Goal: Task Accomplishment & Management: Manage account settings

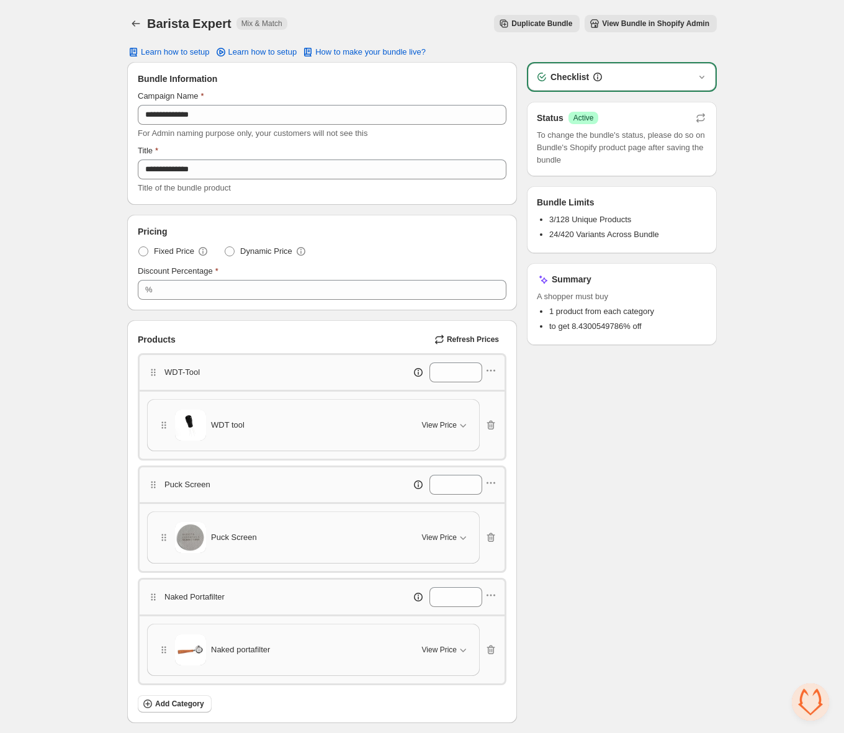
scroll to position [152, 0]
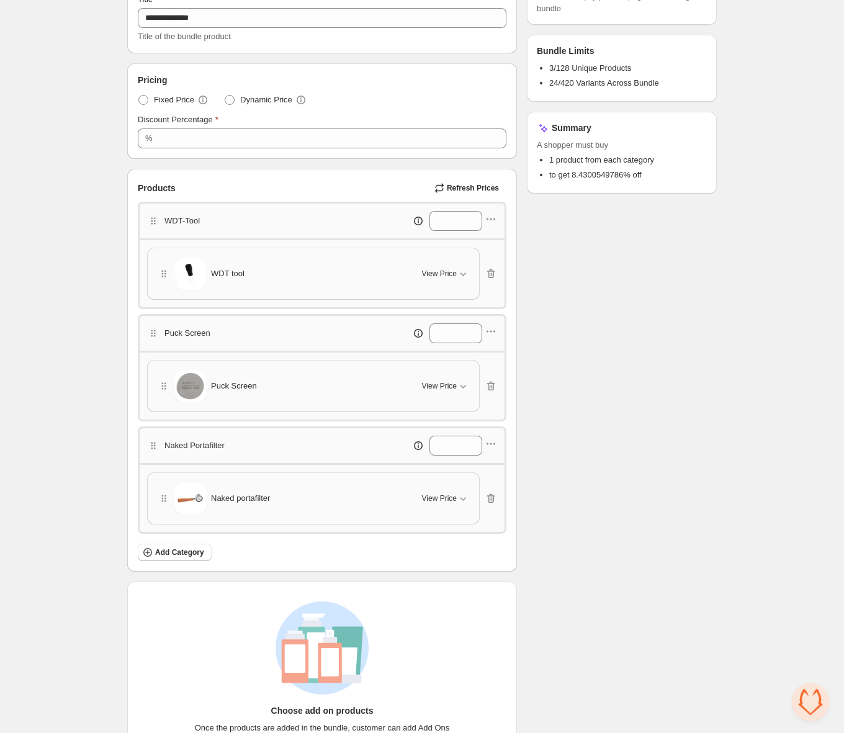
click at [371, 268] on div "WDT tool" at bounding box center [283, 273] width 250 height 31
click at [453, 274] on span "View Price" at bounding box center [439, 274] width 35 height 10
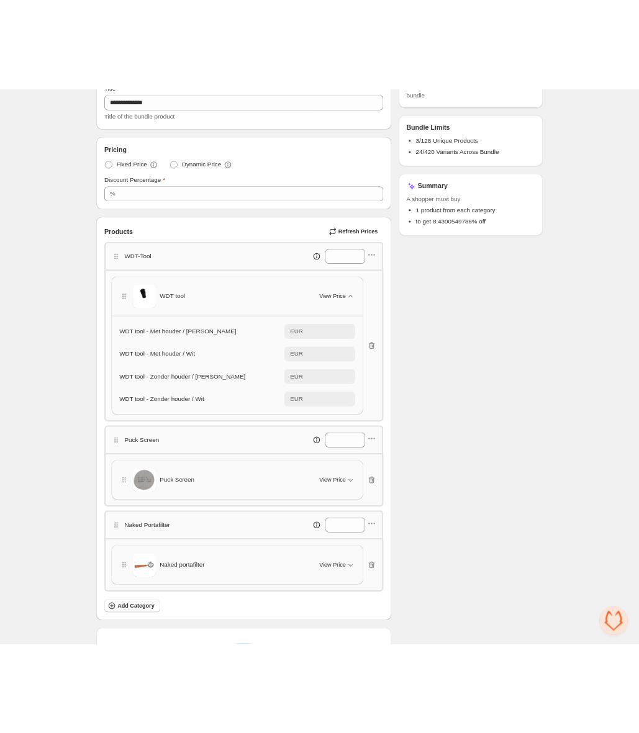
scroll to position [344, 0]
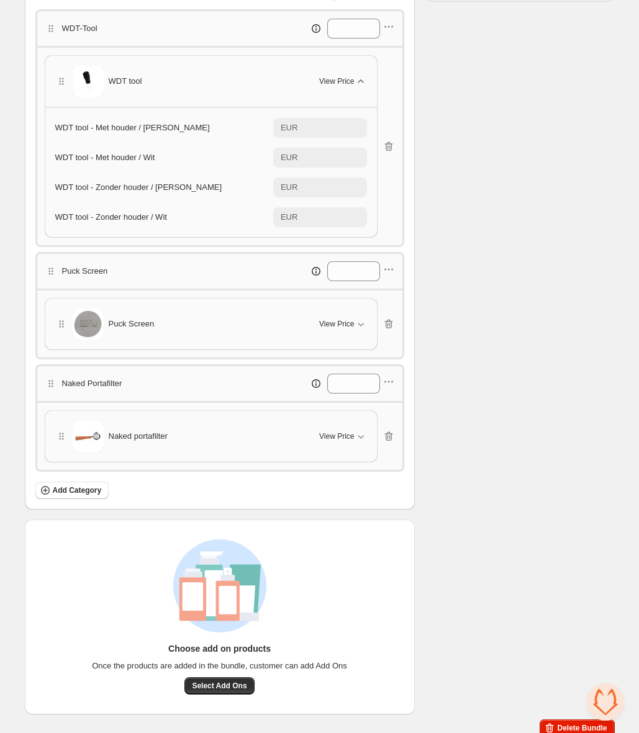
click at [351, 76] on span "View Price" at bounding box center [336, 81] width 35 height 10
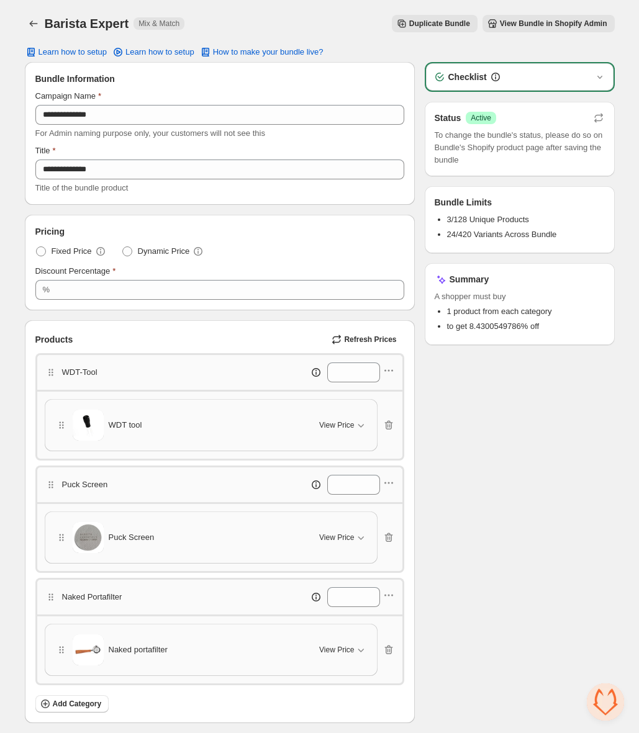
scroll to position [214, 0]
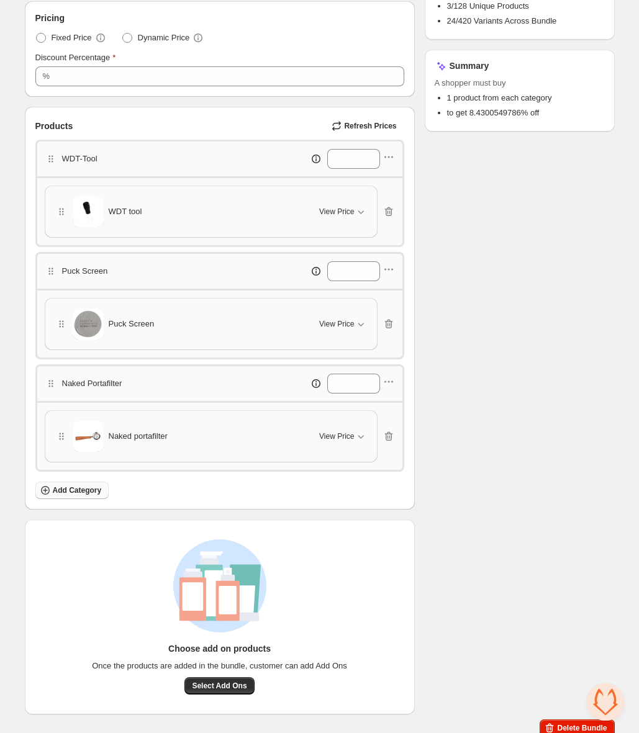
click at [100, 486] on span "Add Category" at bounding box center [77, 491] width 49 height 10
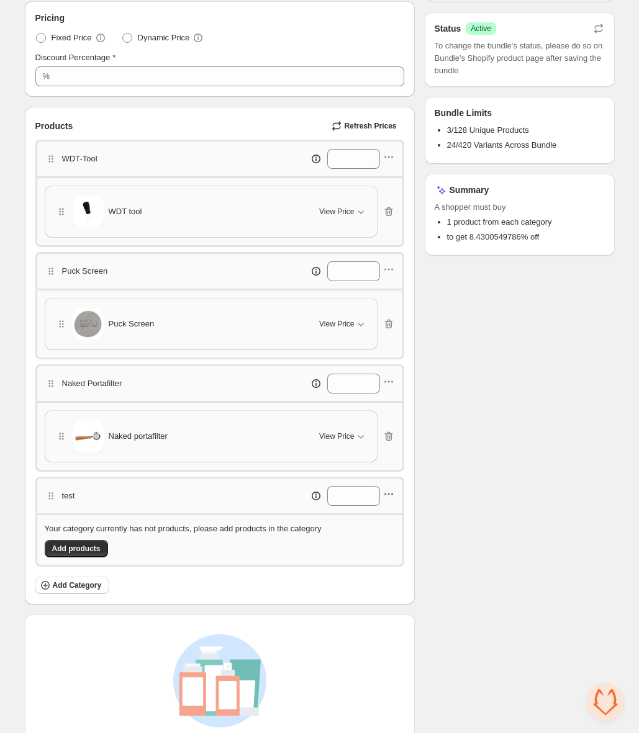
click at [391, 488] on icon "button" at bounding box center [388, 494] width 12 height 12
click at [391, 577] on span "Delete category" at bounding box center [394, 572] width 67 height 12
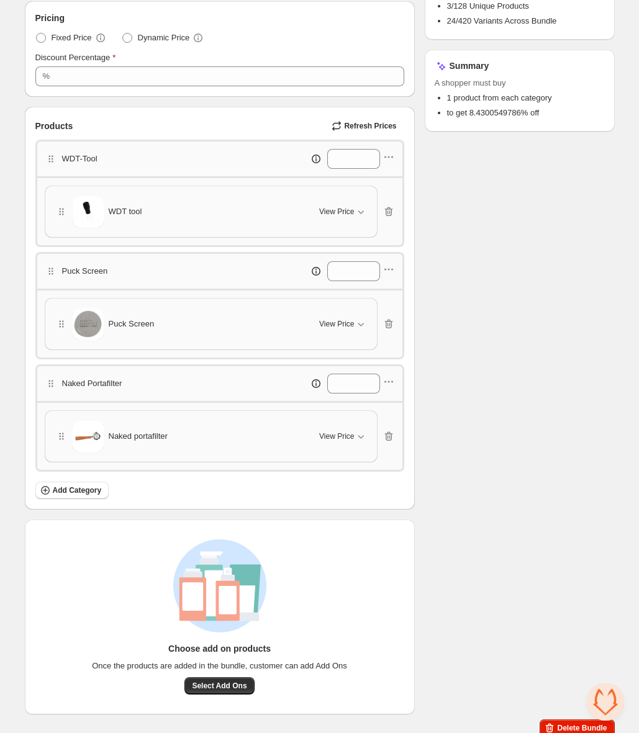
click at [180, 202] on div "WDT tool" at bounding box center [180, 211] width 250 height 31
click at [360, 210] on icon "button" at bounding box center [361, 212] width 6 height 4
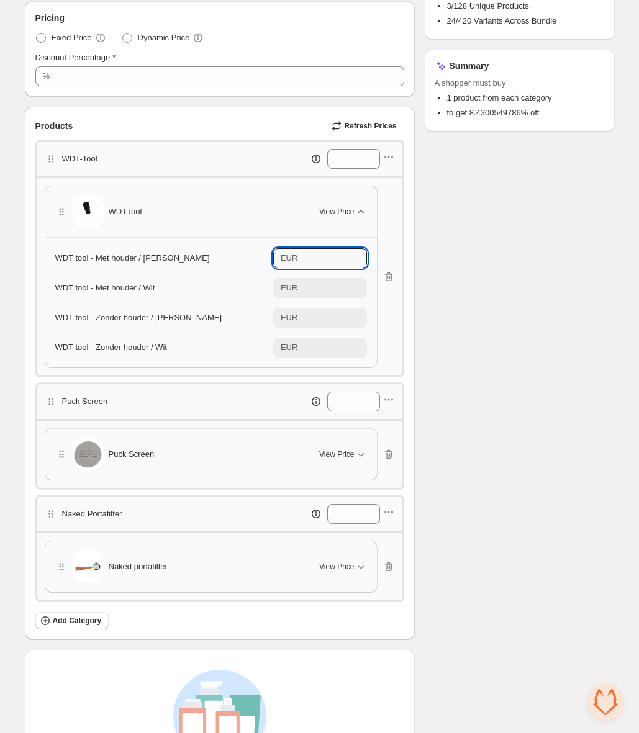
click at [330, 256] on input "*****" at bounding box center [333, 258] width 65 height 20
click at [204, 254] on div "WDT tool - Met houder / [PERSON_NAME]" at bounding box center [164, 258] width 218 height 12
click at [164, 253] on span "WDT tool - Met houder / [PERSON_NAME]" at bounding box center [132, 257] width 155 height 9
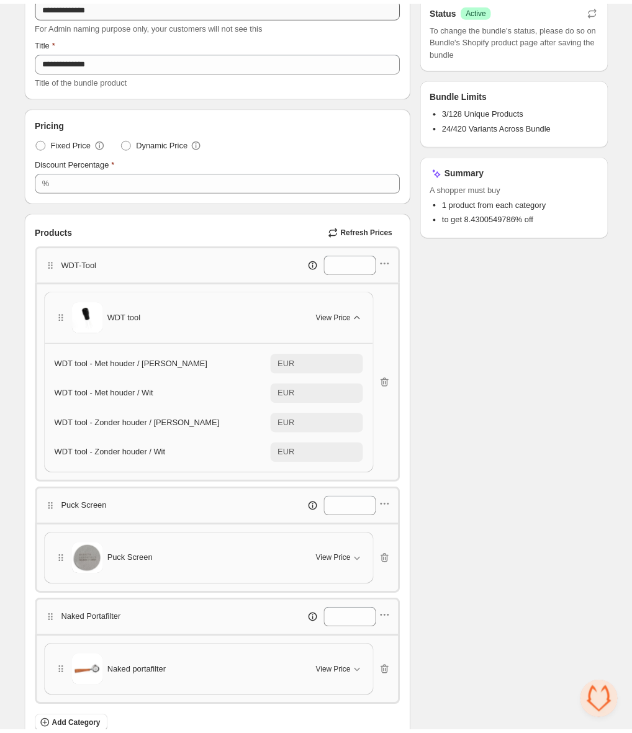
scroll to position [0, 0]
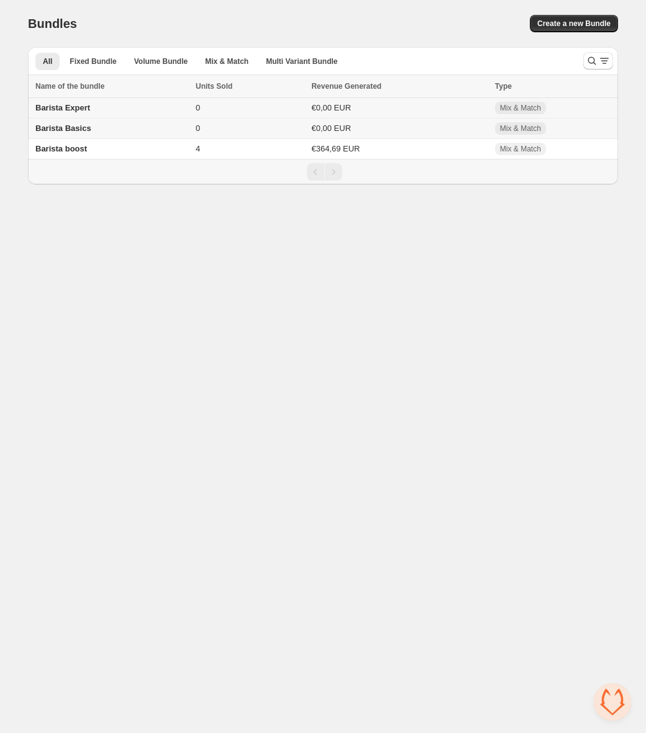
click at [73, 102] on div "Barista Expert" at bounding box center [111, 108] width 153 height 12
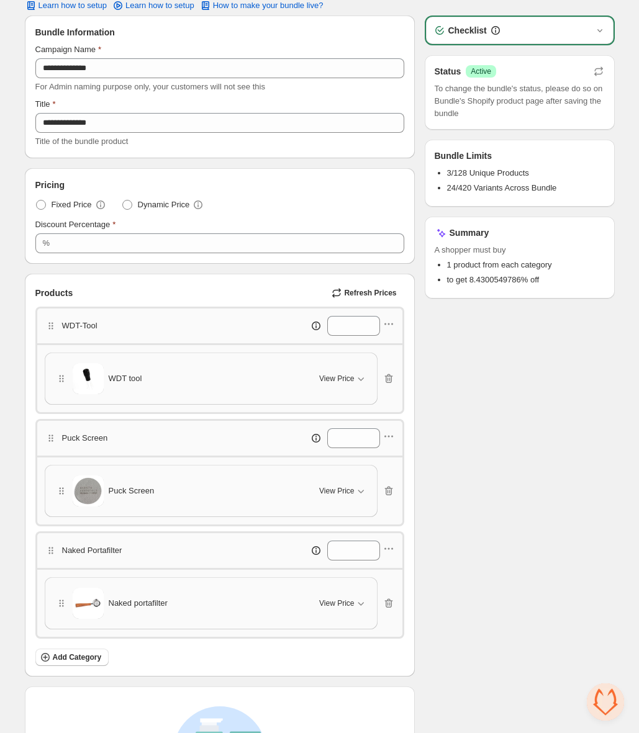
scroll to position [71, 0]
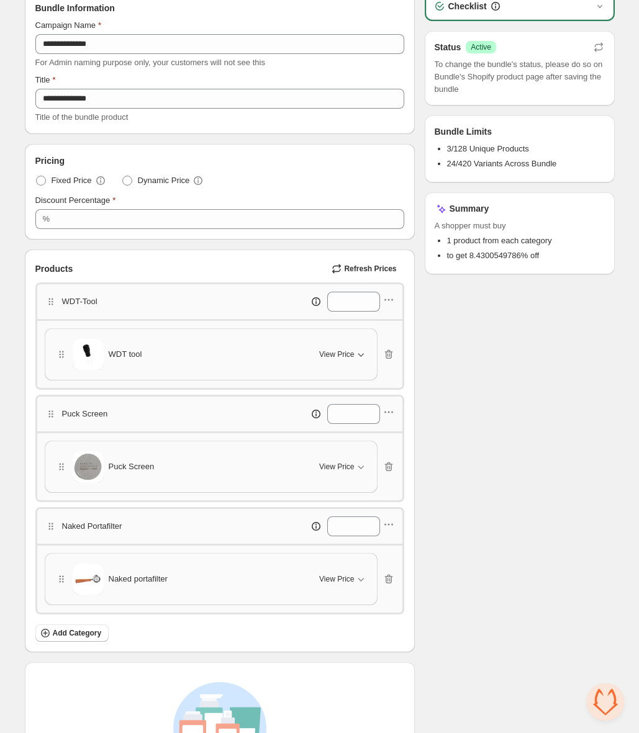
click at [358, 355] on icon "button" at bounding box center [361, 354] width 12 height 12
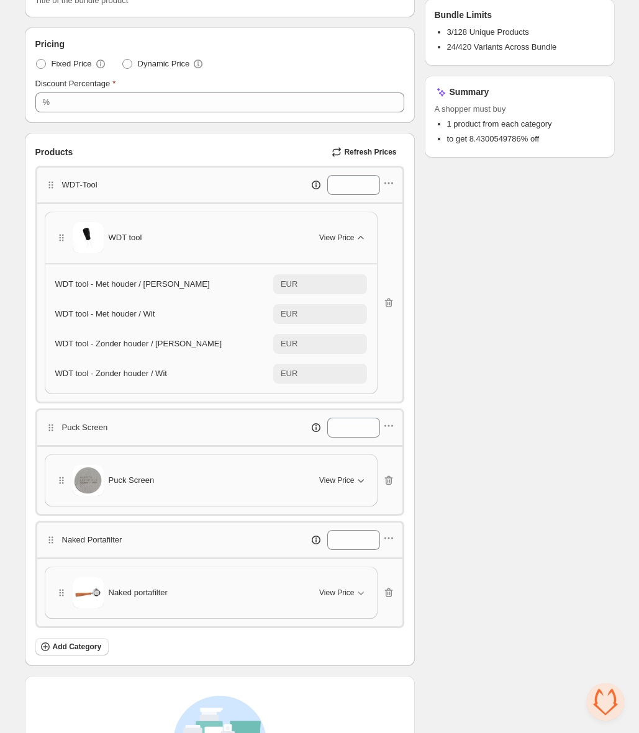
click at [360, 482] on button "View Price" at bounding box center [343, 481] width 62 height 20
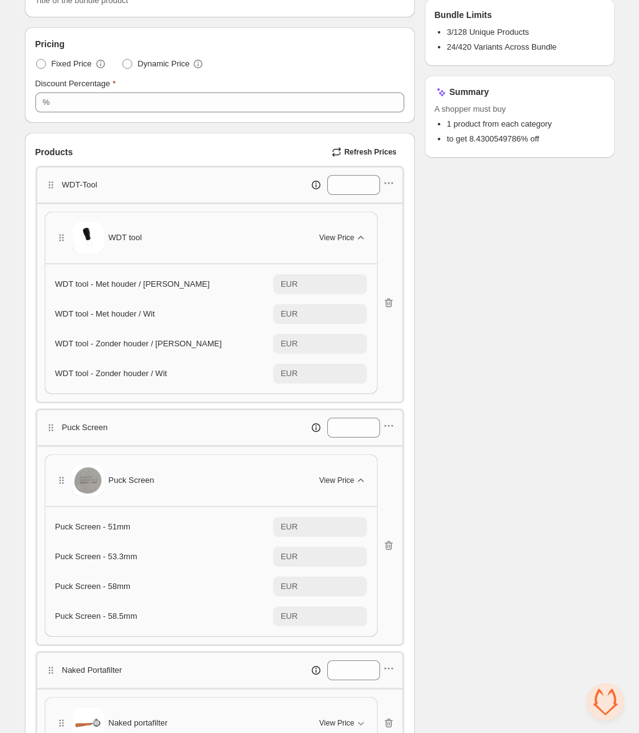
scroll to position [404, 0]
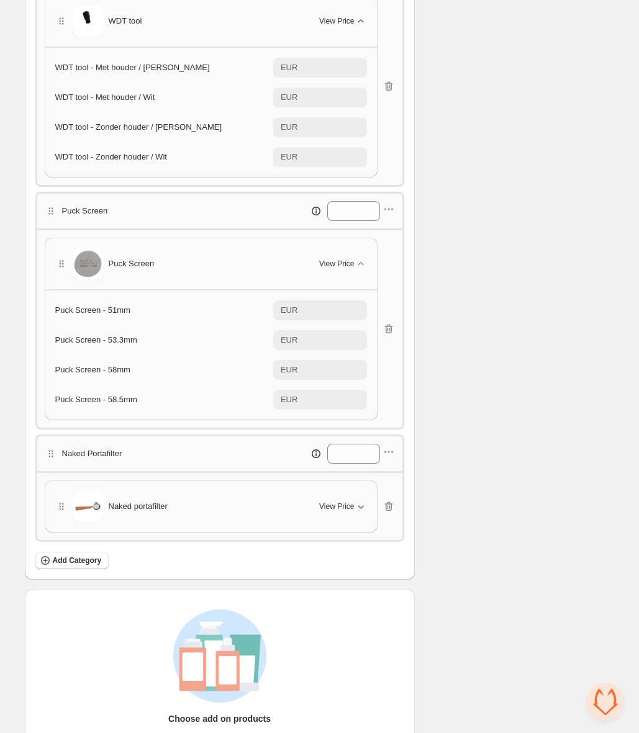
click at [366, 500] on icon "button" at bounding box center [361, 506] width 12 height 12
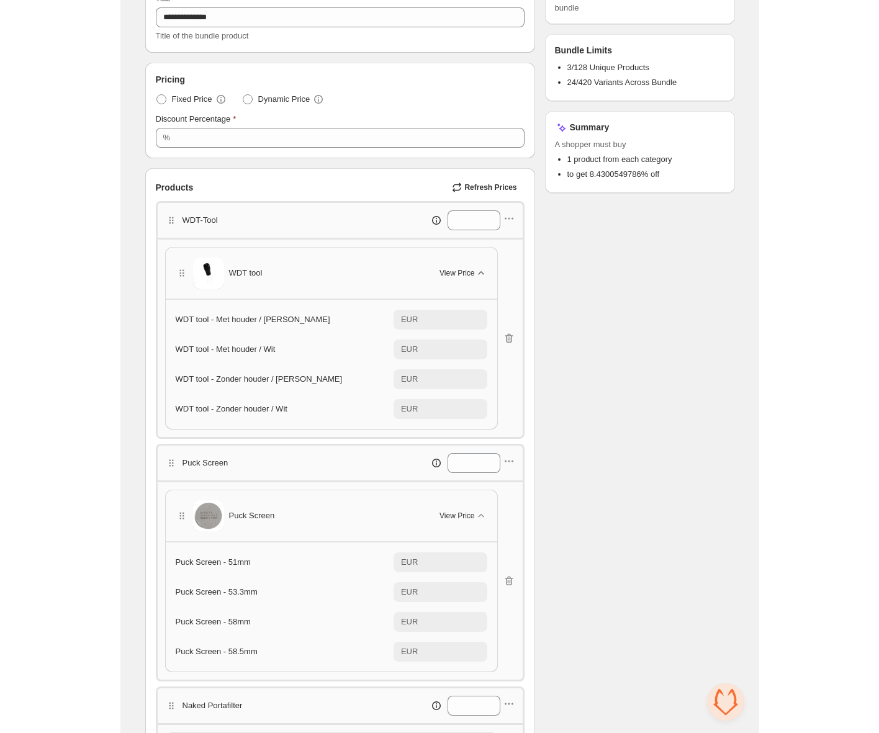
scroll to position [0, 0]
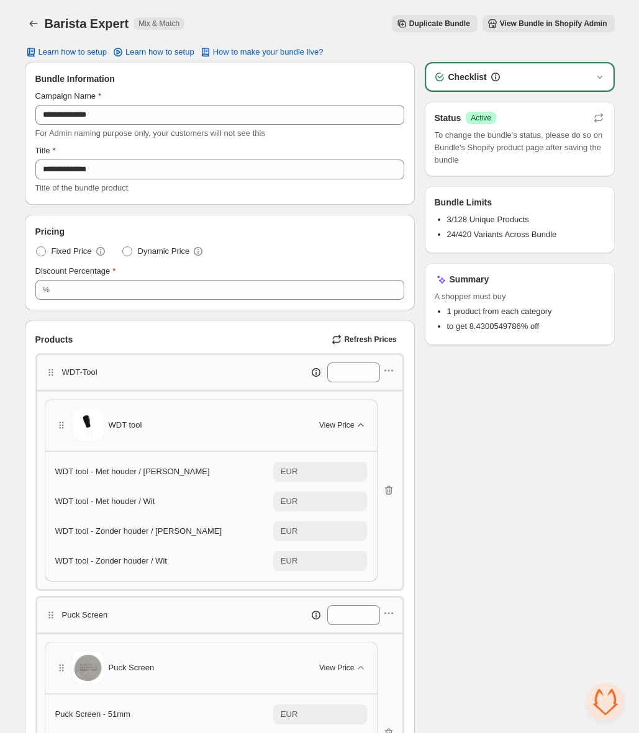
click at [557, 24] on span "View Bundle in Shopify Admin" at bounding box center [553, 24] width 107 height 10
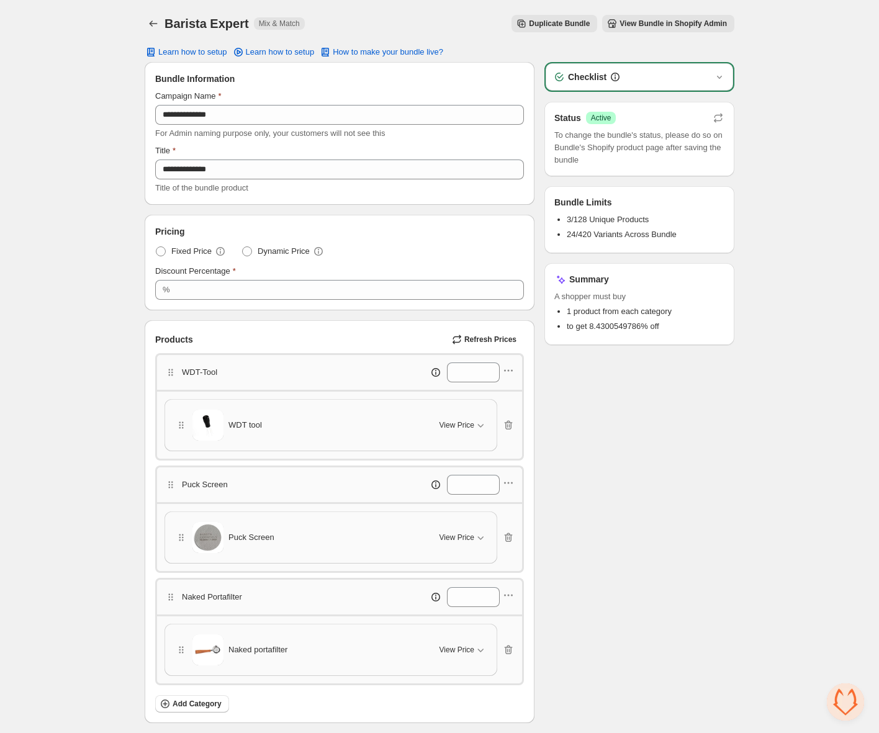
click at [735, 76] on div "**********" at bounding box center [440, 478] width 620 height 956
click at [724, 75] on icon "button" at bounding box center [719, 77] width 12 height 12
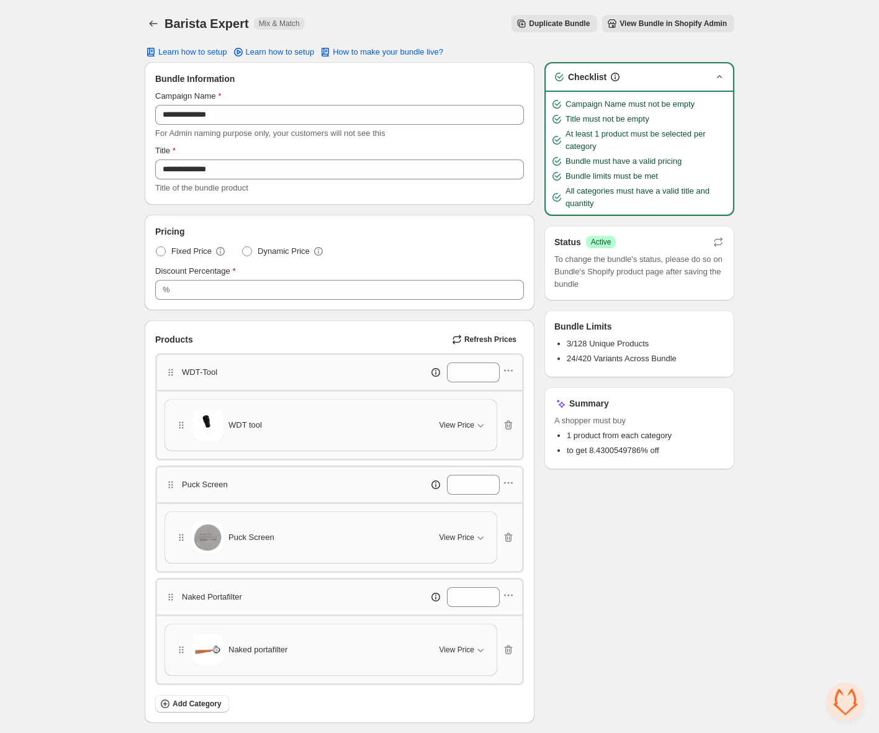
click at [724, 75] on icon "button" at bounding box center [719, 77] width 12 height 12
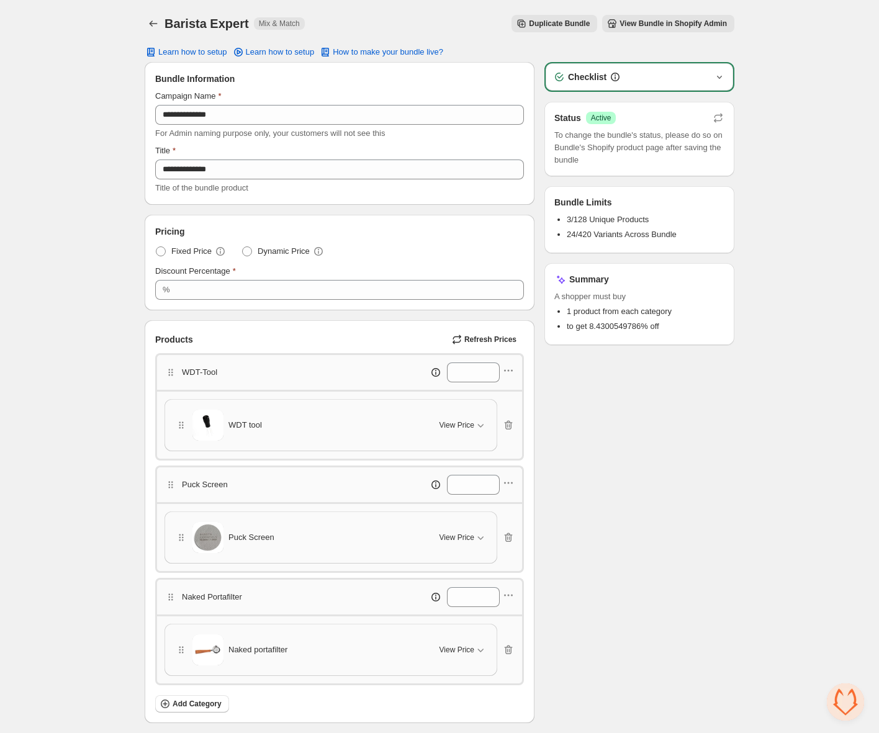
scroll to position [78, 0]
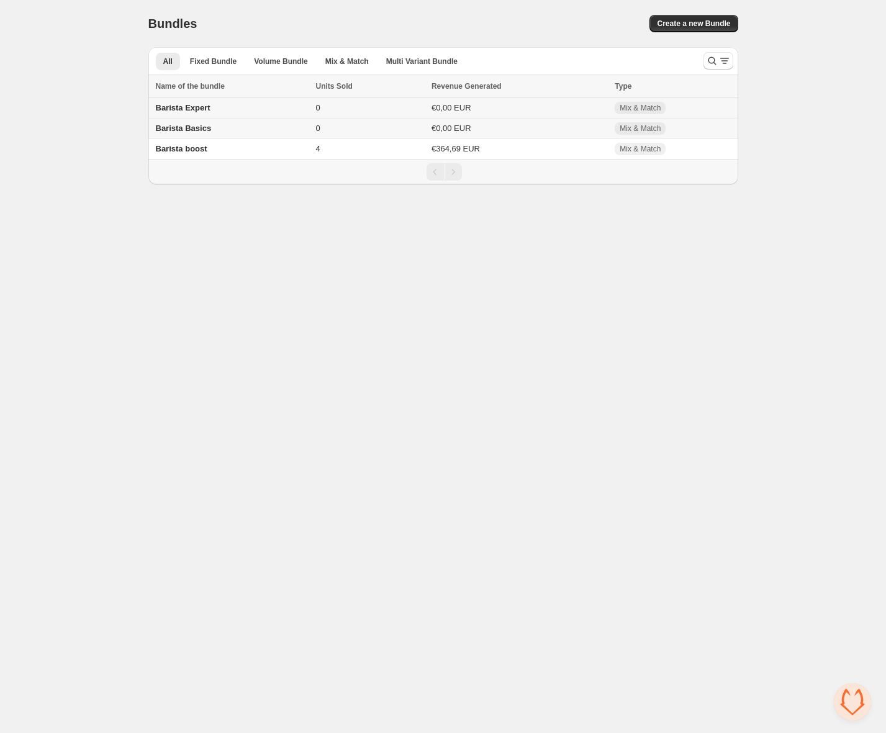
click at [189, 107] on span "Barista Expert" at bounding box center [183, 107] width 55 height 9
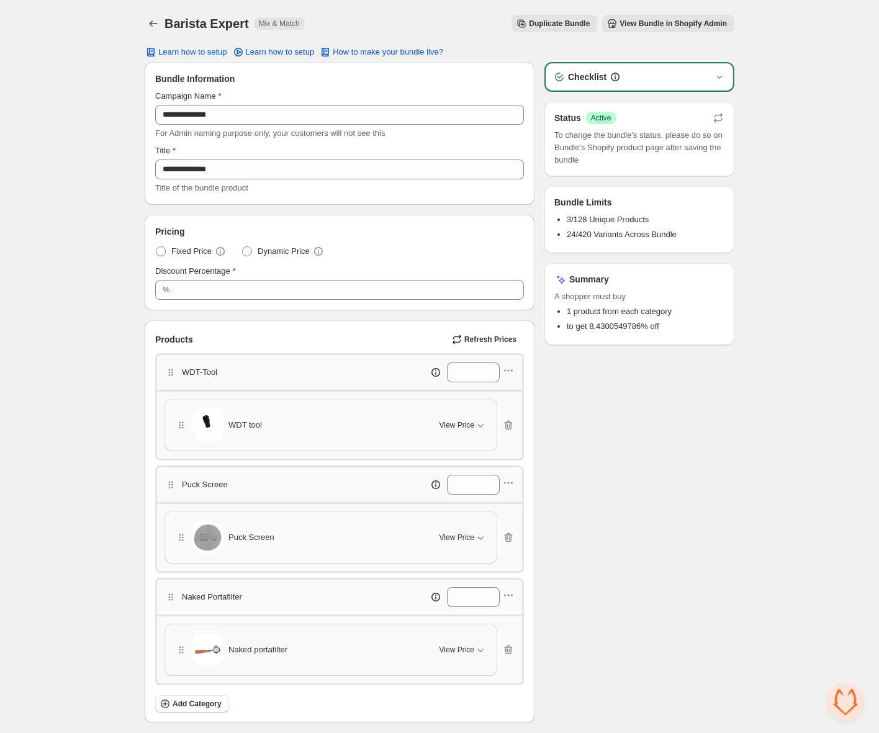
scroll to position [214, 0]
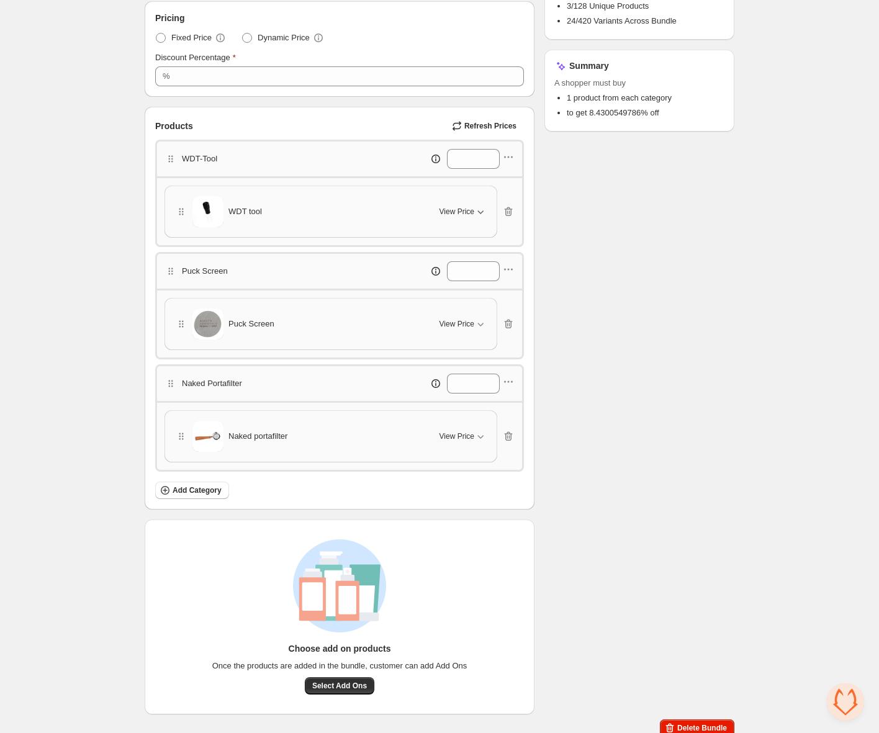
click at [476, 208] on icon "button" at bounding box center [480, 212] width 12 height 12
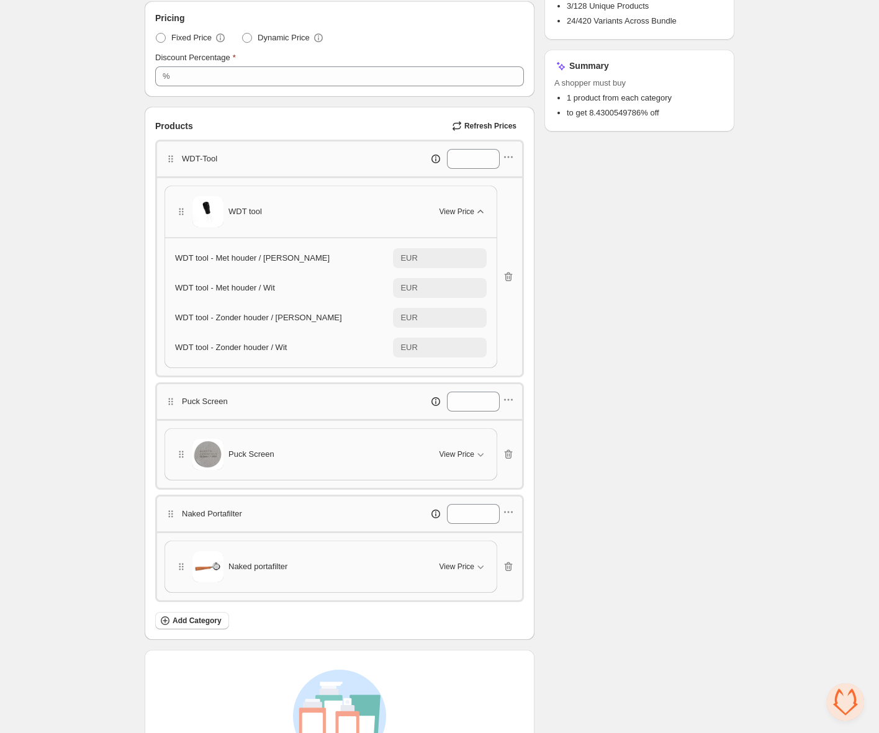
scroll to position [0, 0]
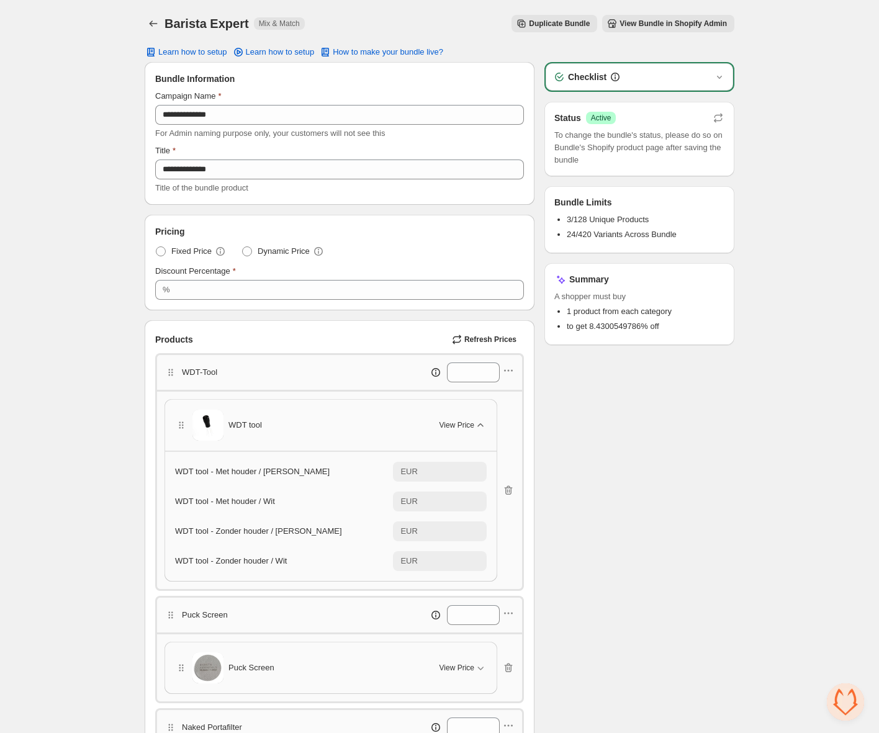
click at [663, 27] on span "View Bundle in Shopify Admin" at bounding box center [673, 24] width 107 height 10
click at [688, 510] on div "Checklist Status Success Active To change the bundle's status, please do so on …" at bounding box center [640, 560] width 190 height 997
drag, startPoint x: 684, startPoint y: 330, endPoint x: 681, endPoint y: 345, distance: 15.7
click at [681, 345] on div "Checklist Status Success Active To change the bundle's status, please do so on …" at bounding box center [640, 560] width 190 height 997
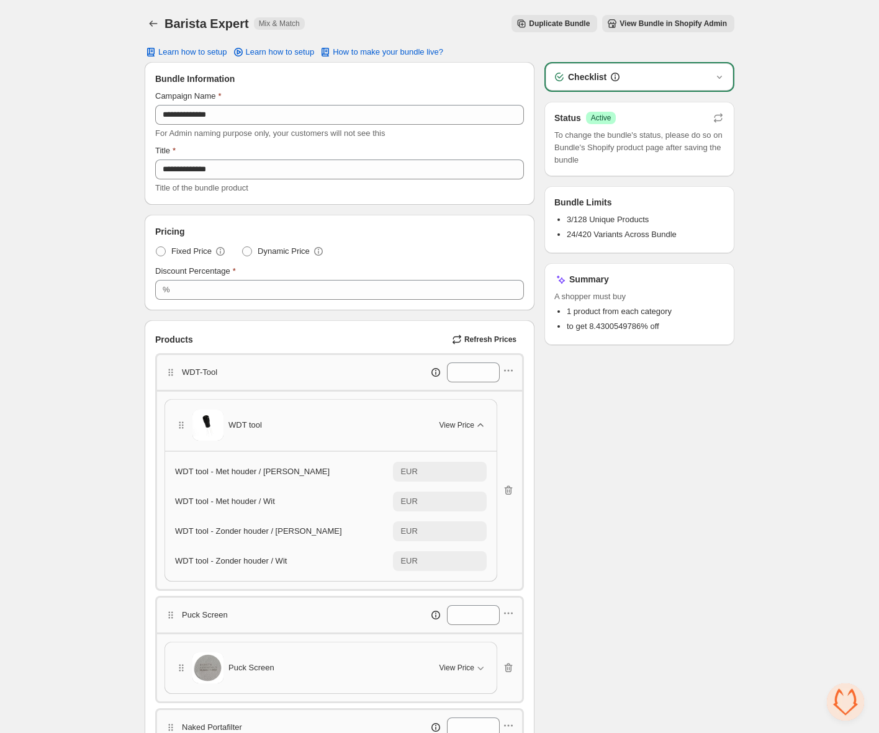
scroll to position [216, 0]
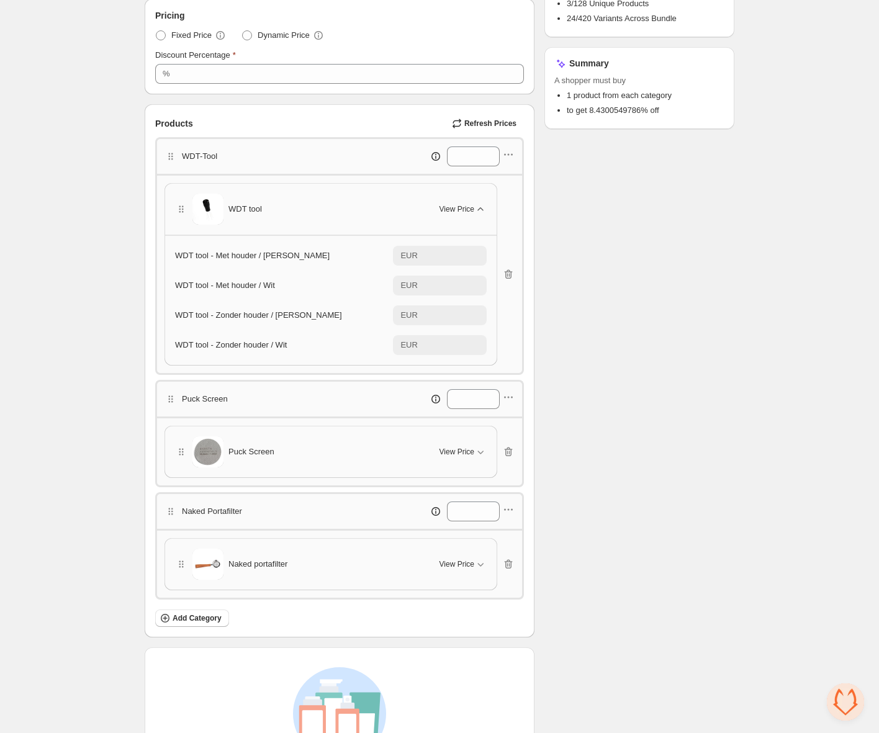
click at [461, 203] on div "View Price" at bounding box center [463, 209] width 47 height 12
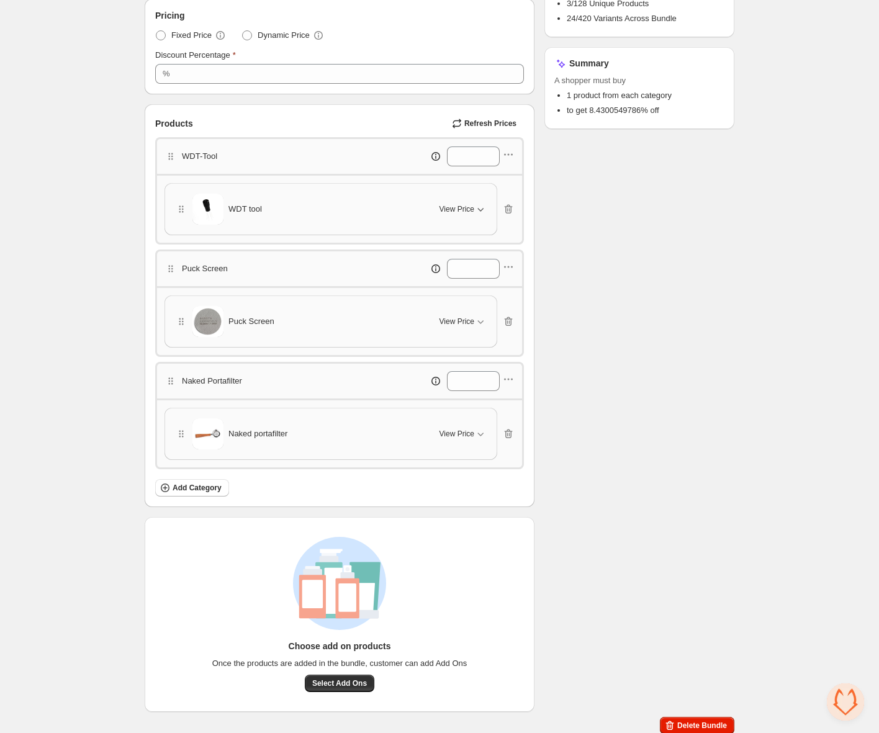
scroll to position [214, 0]
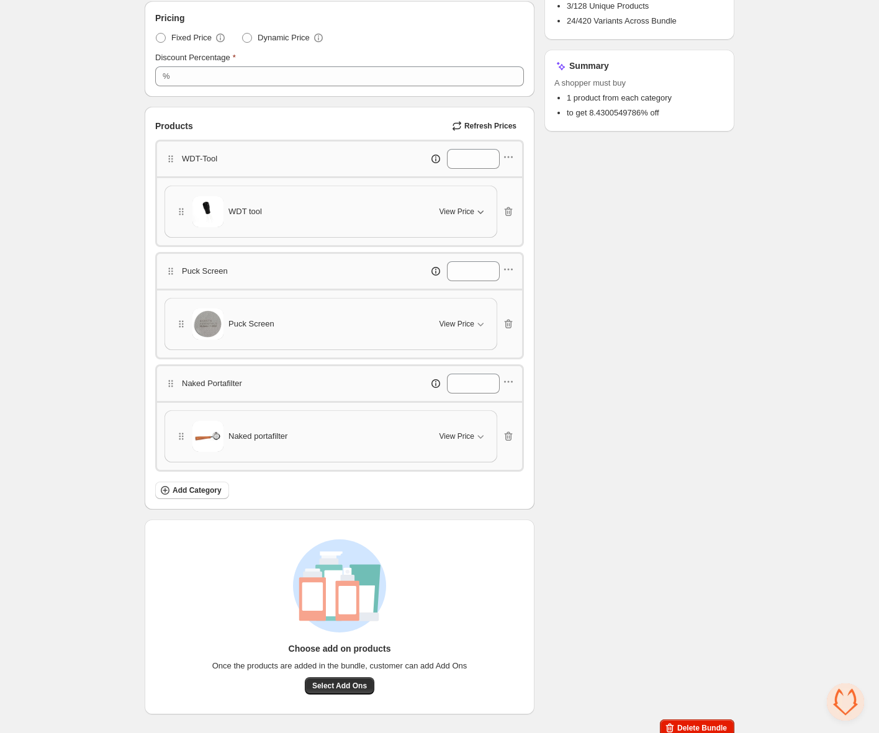
click at [486, 129] on span "Refresh Prices" at bounding box center [490, 126] width 52 height 10
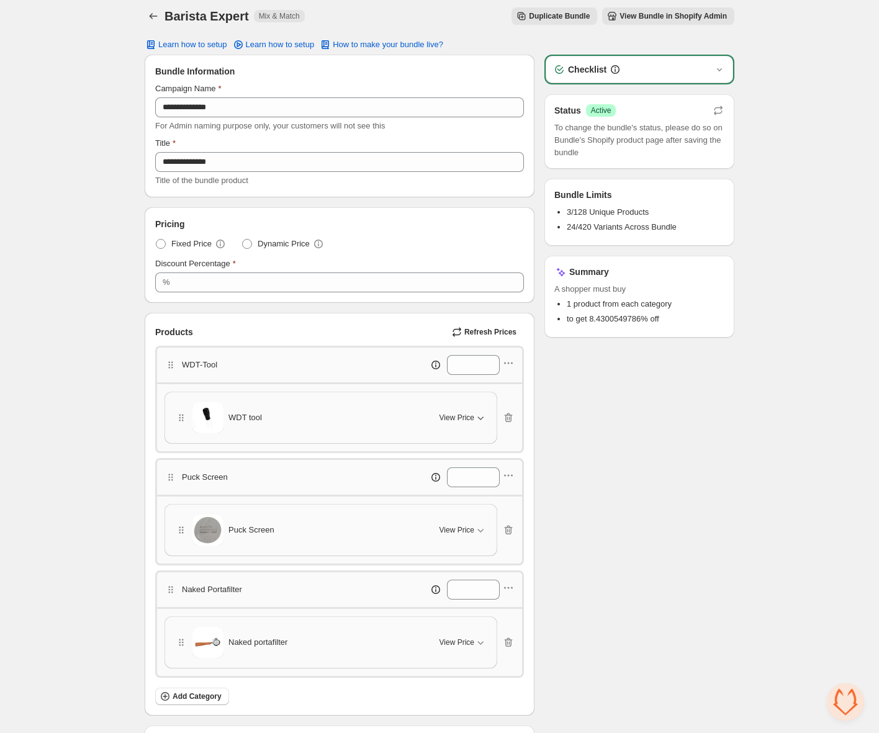
scroll to position [16, 0]
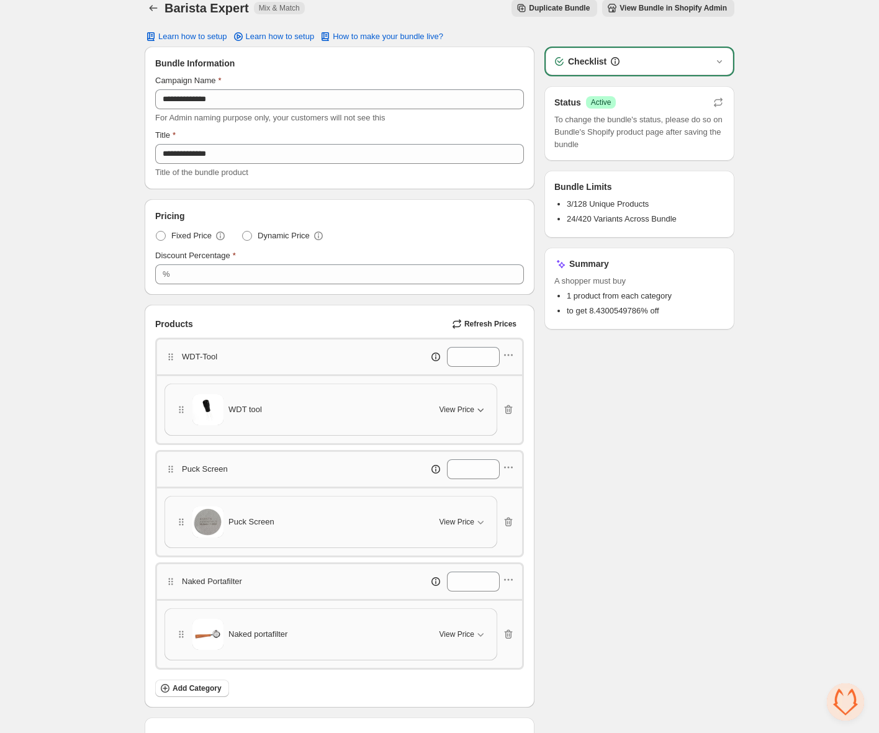
click at [332, 400] on div "WDT tool" at bounding box center [300, 409] width 250 height 31
click at [446, 405] on span "View Price" at bounding box center [457, 410] width 35 height 10
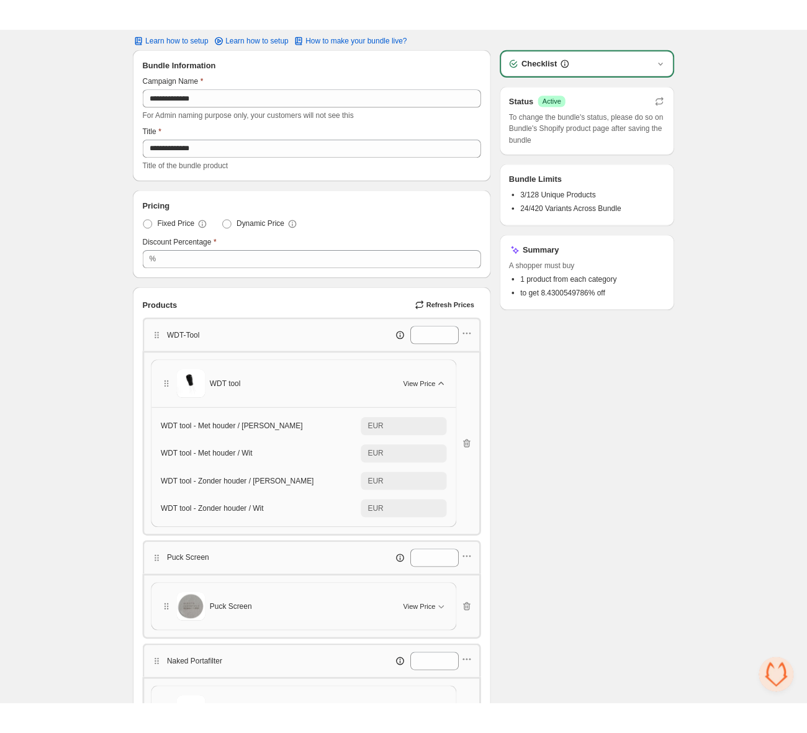
scroll to position [0, 0]
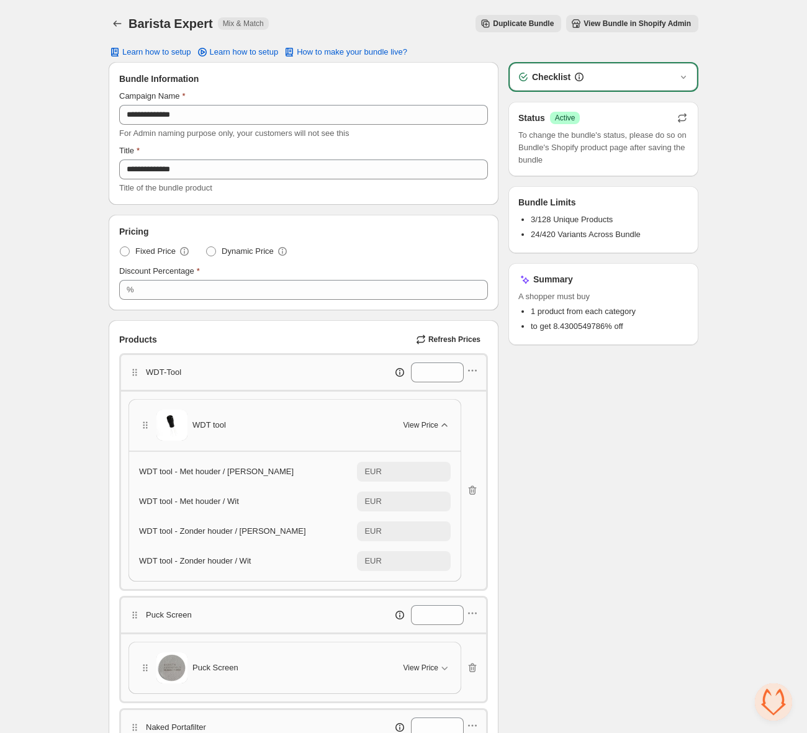
click at [681, 115] on icon "button" at bounding box center [682, 118] width 12 height 12
click at [675, 152] on span "To change the bundle's status, please do so on Bundle's Shopify product page af…" at bounding box center [603, 147] width 170 height 37
click at [690, 166] on div "Status Success Active To change the bundle's status, please do so on Bundle's S…" at bounding box center [604, 139] width 190 height 75
click at [654, 23] on span "View Bundle in Shopify Admin" at bounding box center [637, 24] width 107 height 10
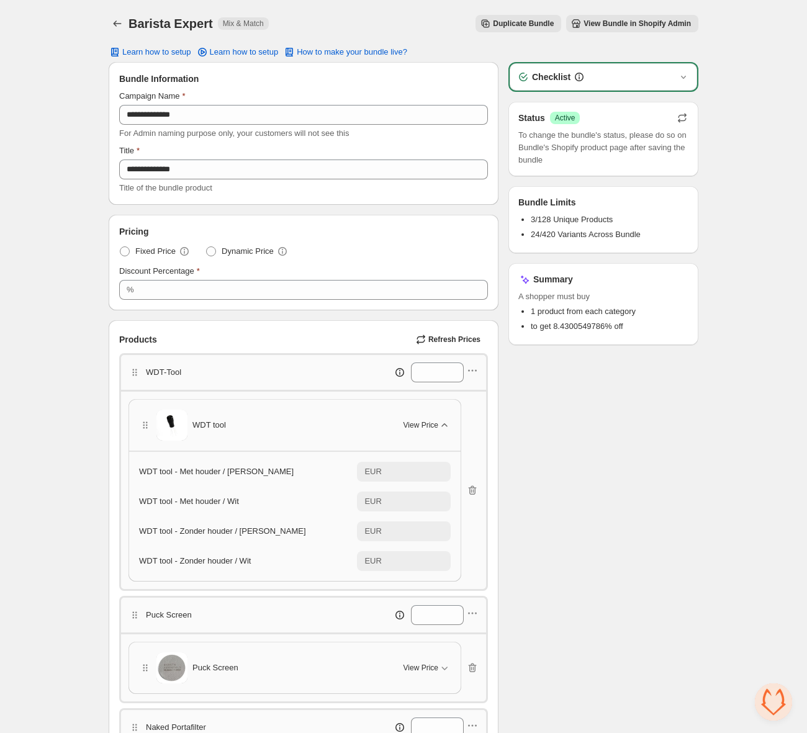
scroll to position [327, 0]
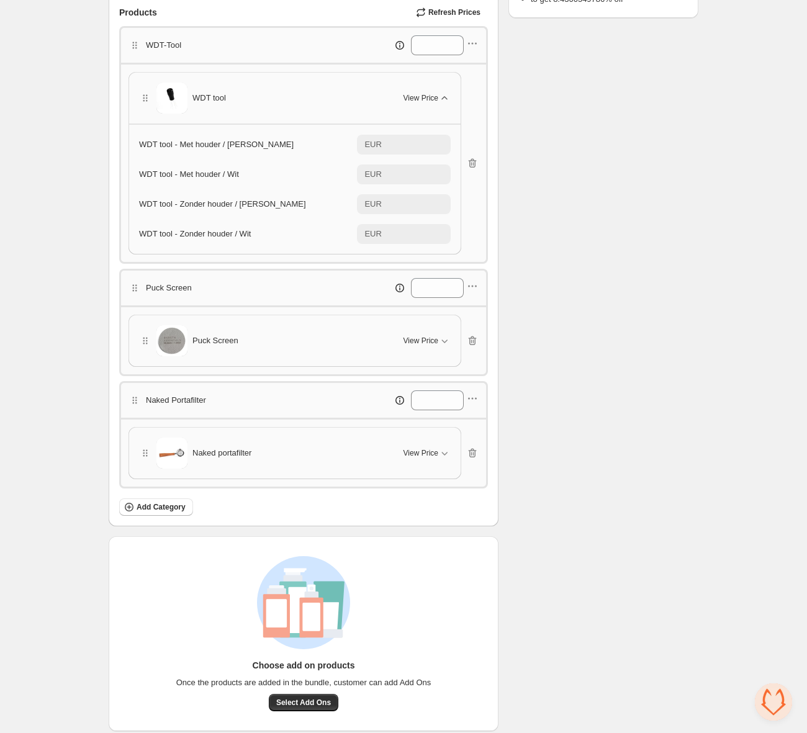
click at [425, 325] on div "Puck Screen View Price" at bounding box center [295, 340] width 312 height 31
click at [432, 336] on span "View Price" at bounding box center [421, 341] width 35 height 10
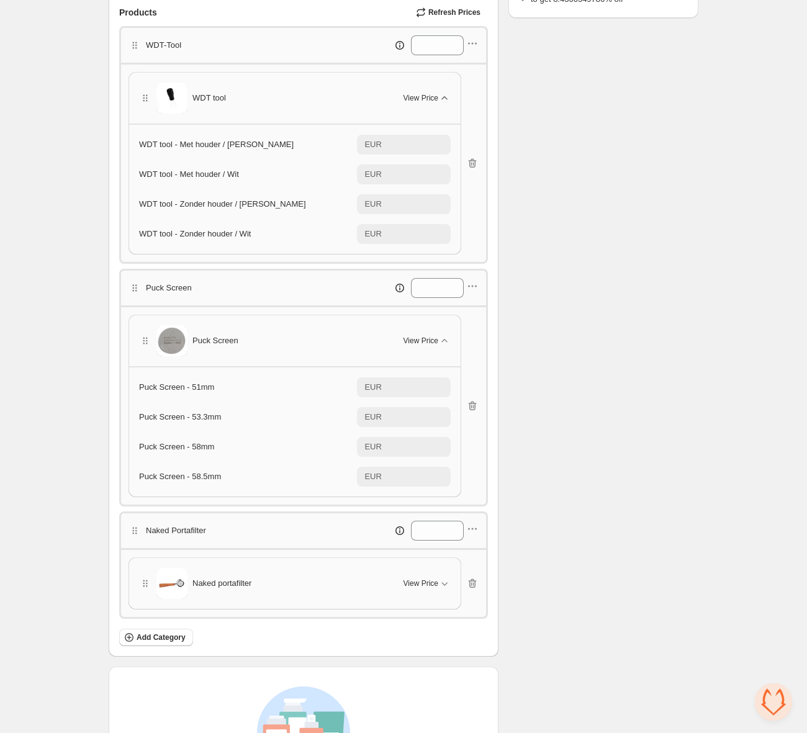
click at [437, 588] on div "Naked portafilter View Price" at bounding box center [295, 583] width 312 height 31
click at [436, 582] on div "View Price" at bounding box center [427, 583] width 47 height 12
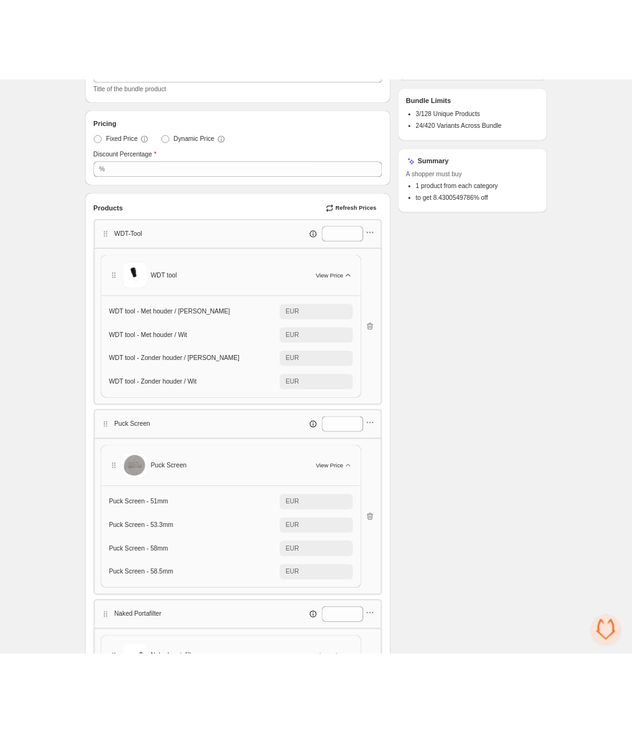
scroll to position [0, 0]
